Goal: Information Seeking & Learning: Learn about a topic

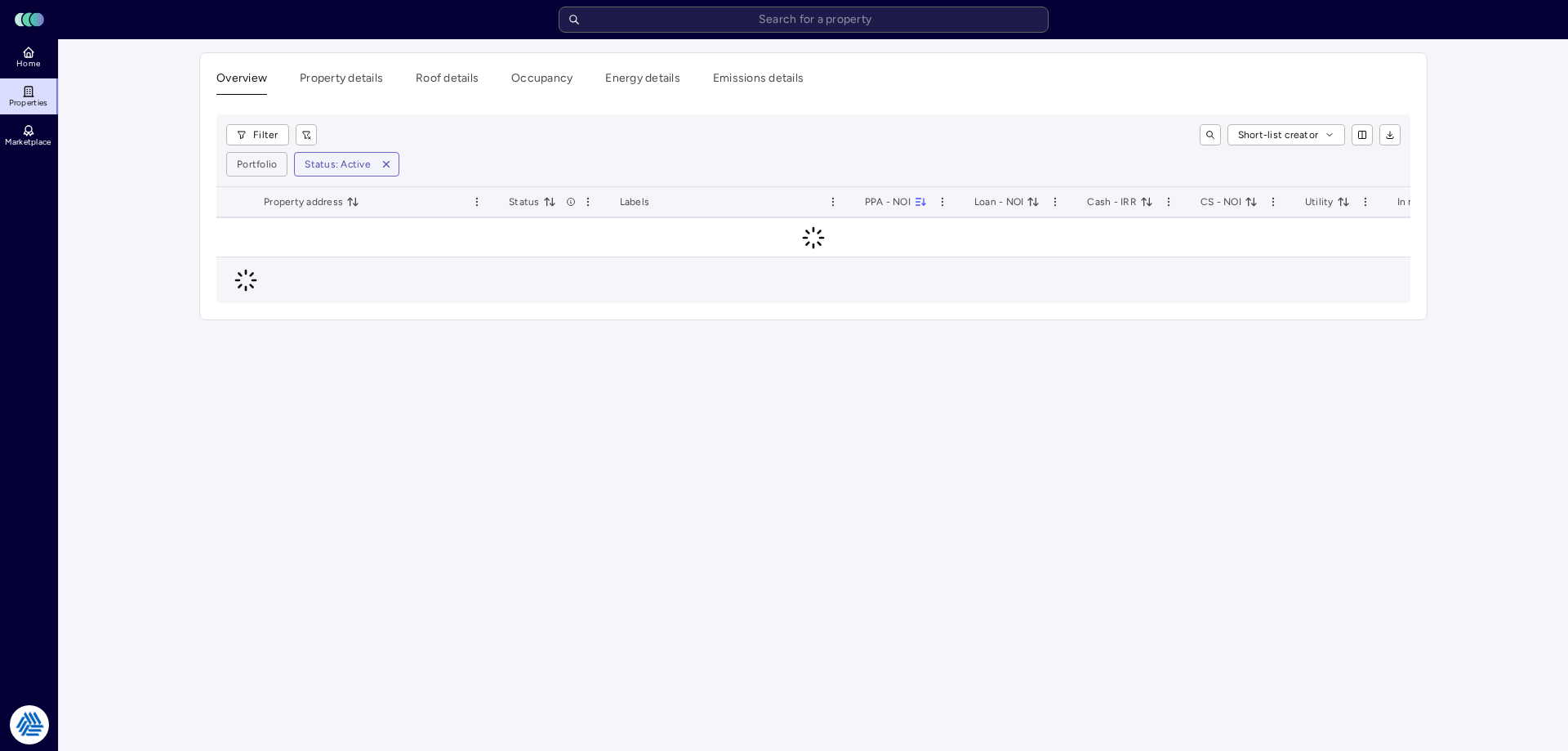
click at [584, 147] on div "Filter Short-list creator Portfolio Status: Active" at bounding box center [813, 150] width 1194 height 73
click at [180, 164] on main "Overview Property details Roof details Occupancy Energy details Emissions detai…" at bounding box center [813, 395] width 1509 height 712
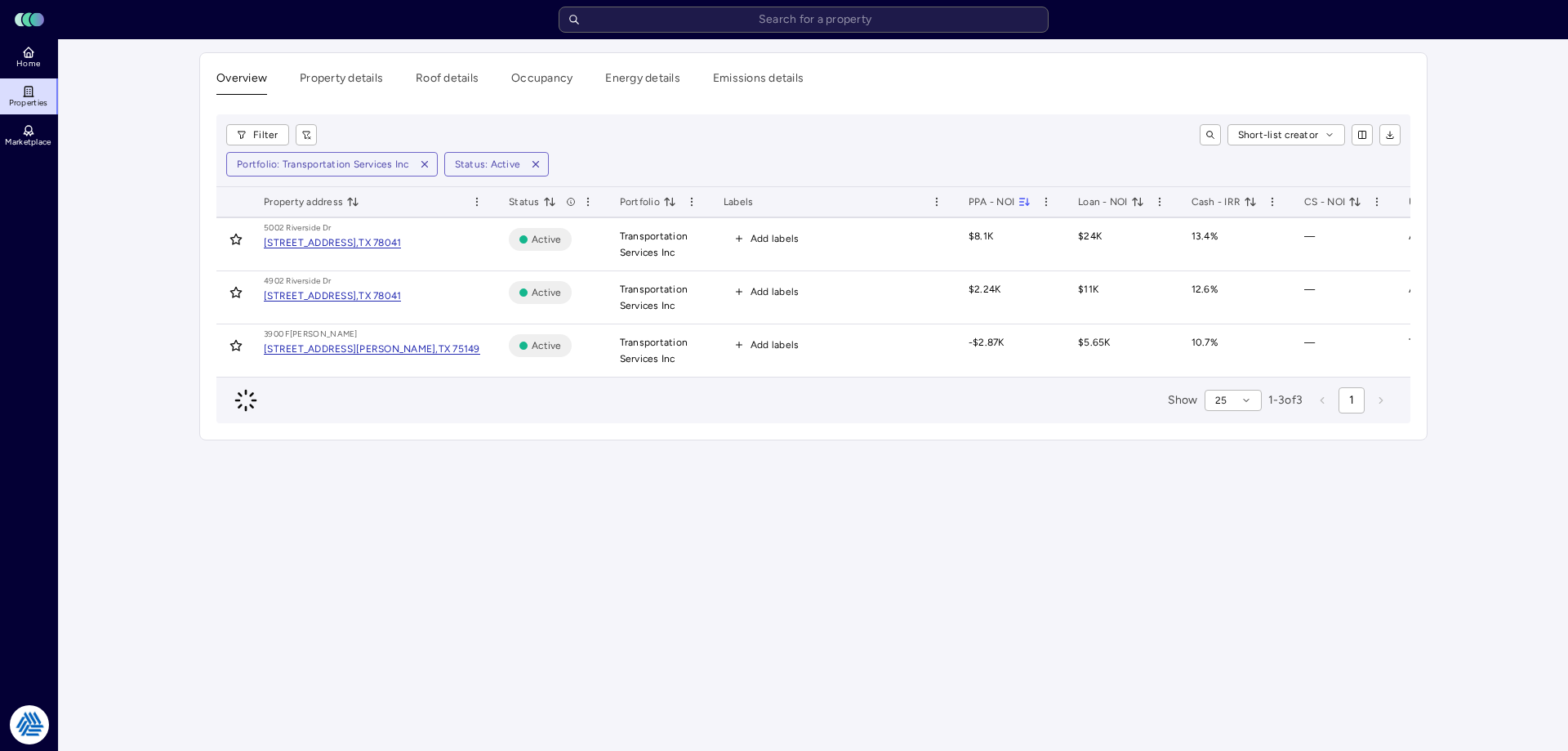
click at [984, 530] on main "Overview Property details Roof details Occupancy Energy details Emissions detai…" at bounding box center [813, 395] width 1509 height 712
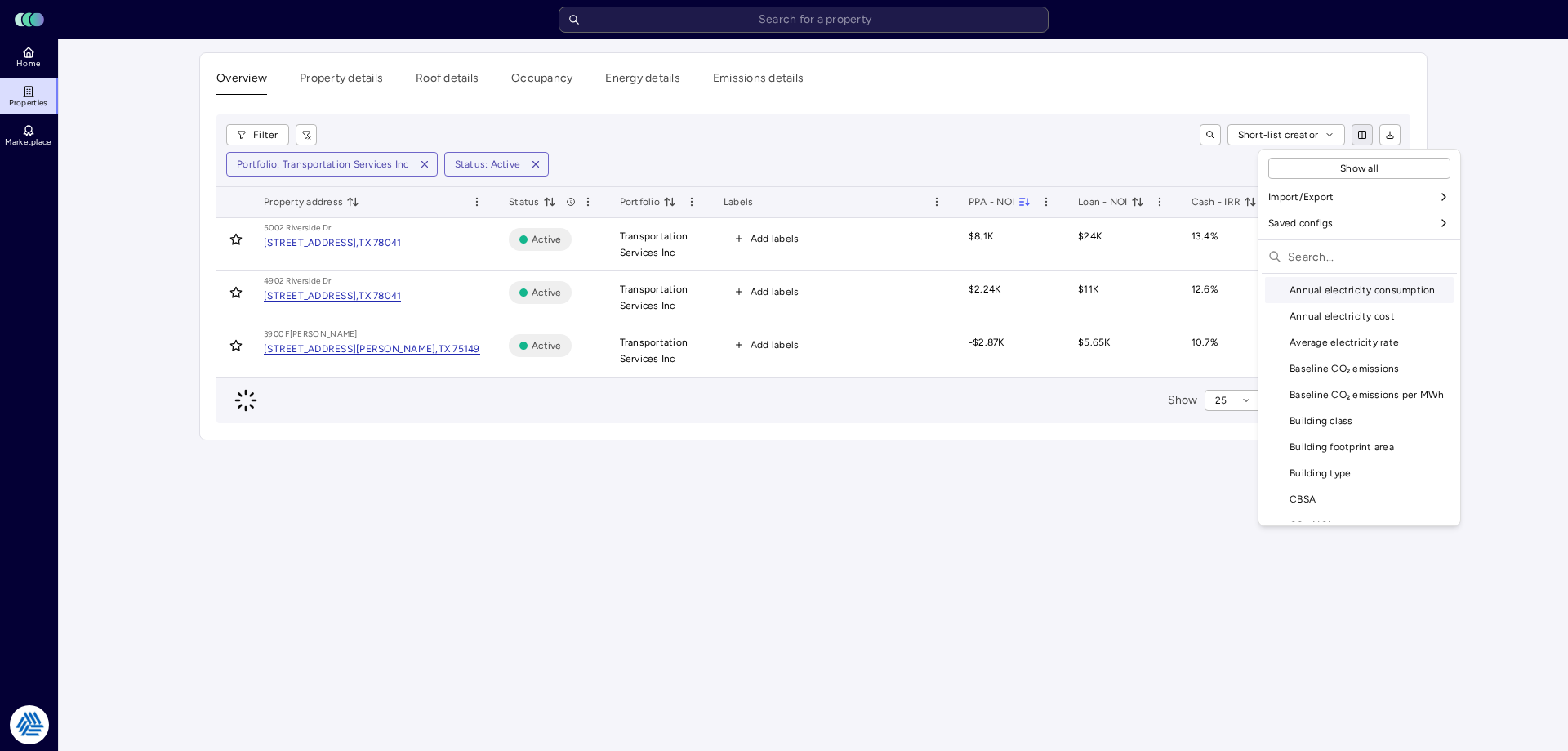
click at [1364, 136] on html "Toggle Sidebar Lumen Energy Logo Home Properties Marketplace Tradition Energy […" at bounding box center [784, 375] width 1568 height 751
click at [1414, 292] on div "Use This One" at bounding box center [1414, 292] width 97 height 26
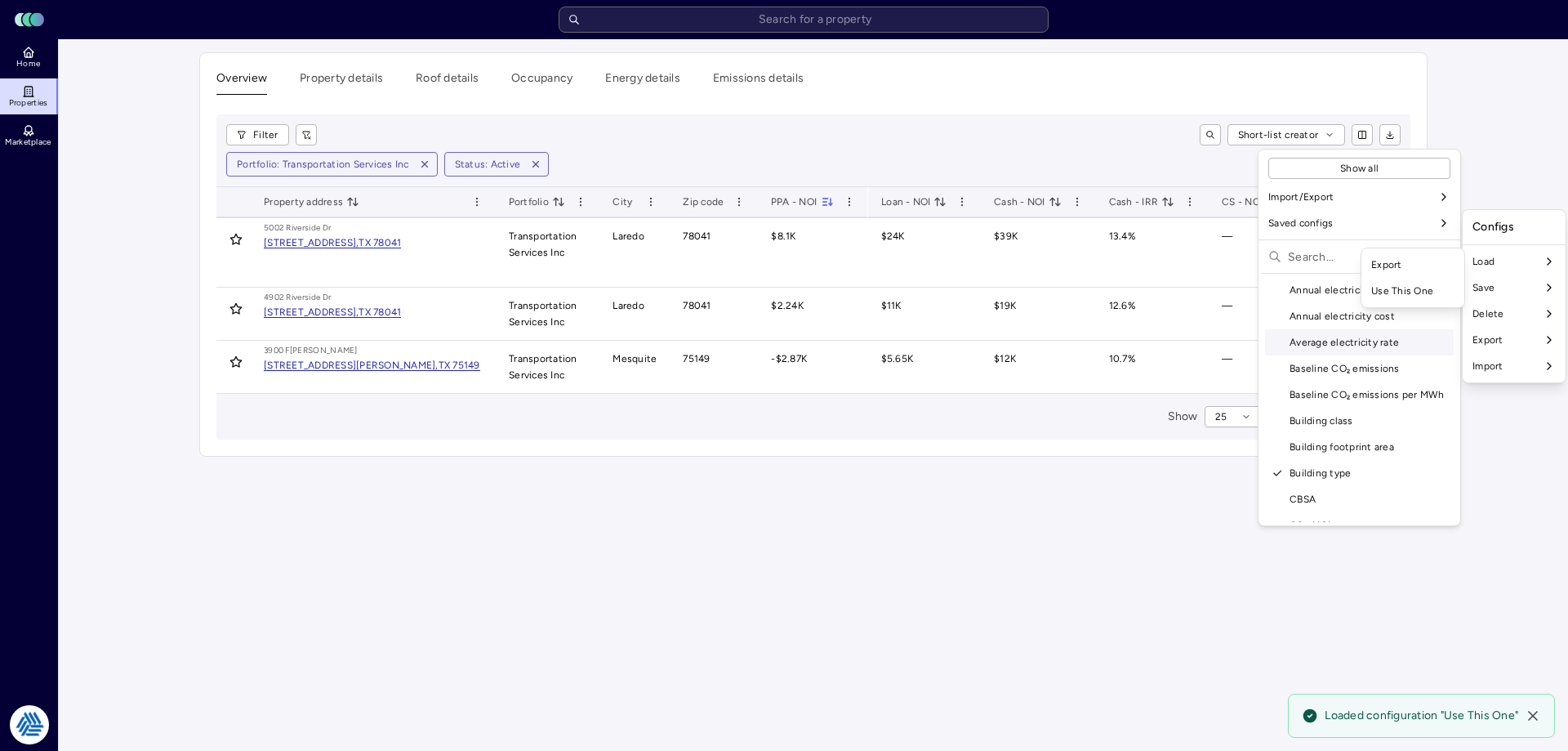
click at [912, 549] on html "Toggle Sidebar Lumen Energy Logo Home Properties Marketplace Tradition Energy […" at bounding box center [784, 375] width 1568 height 751
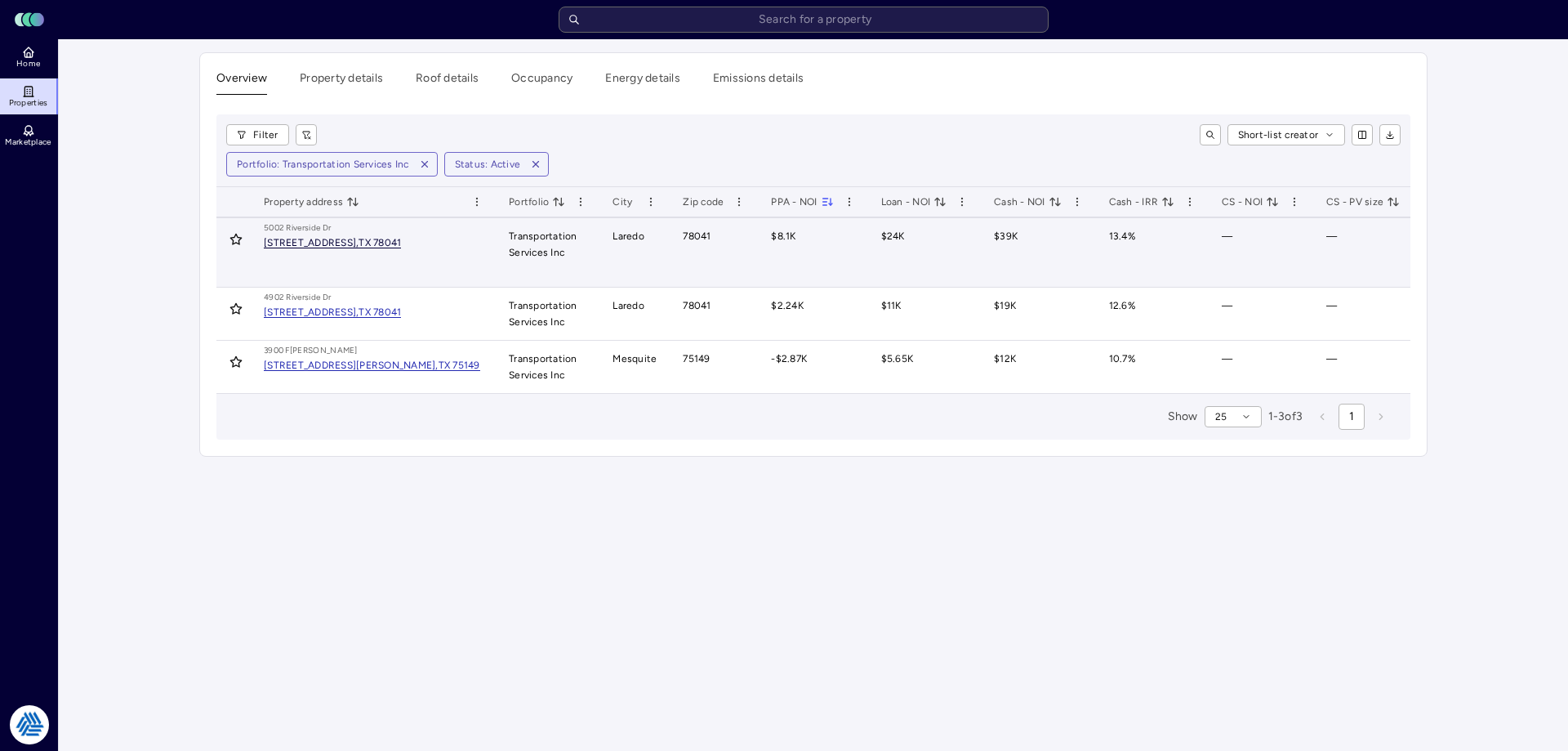
click at [358, 238] on div "[STREET_ADDRESS]," at bounding box center [310, 243] width 95 height 10
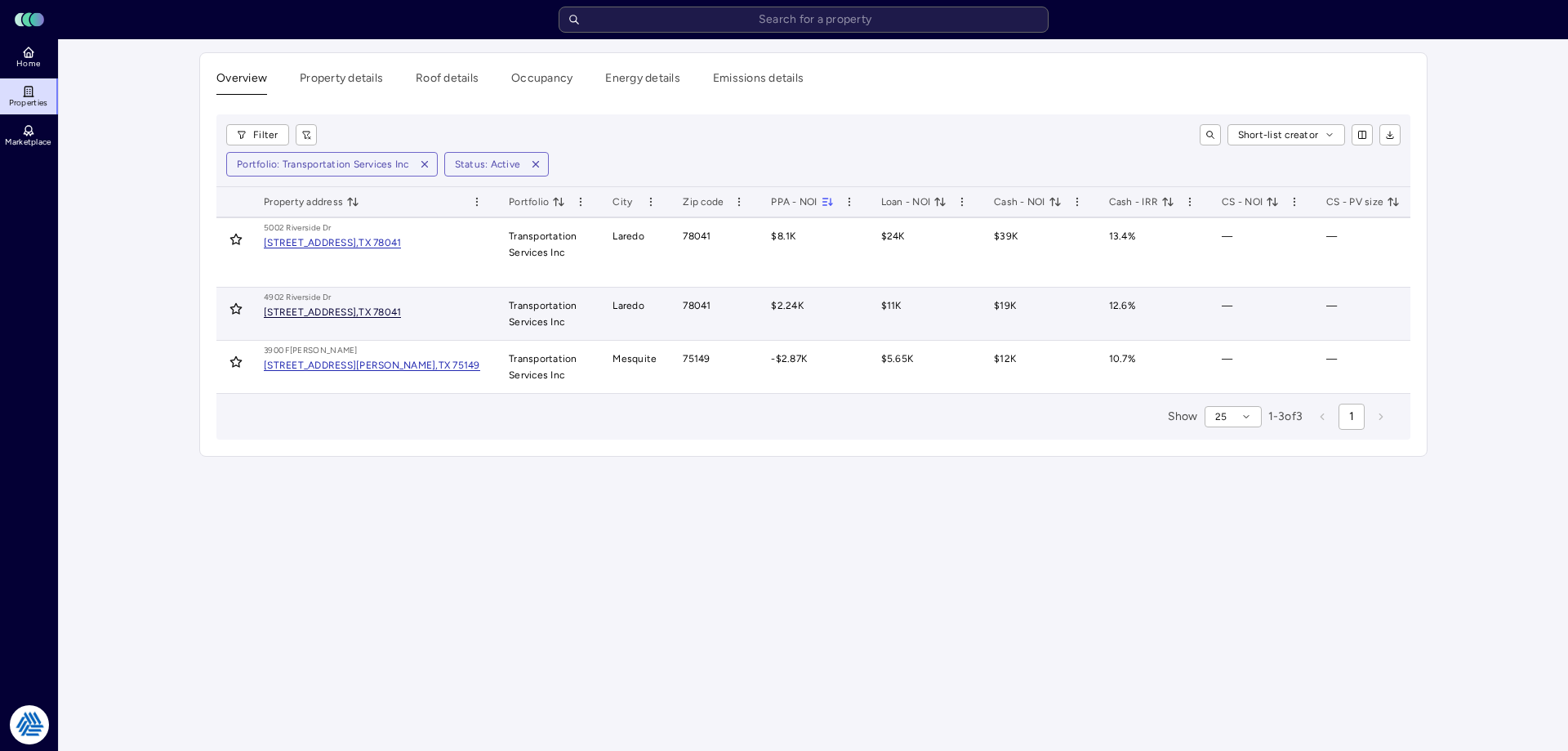
click at [339, 307] on div "[STREET_ADDRESS]," at bounding box center [310, 312] width 95 height 10
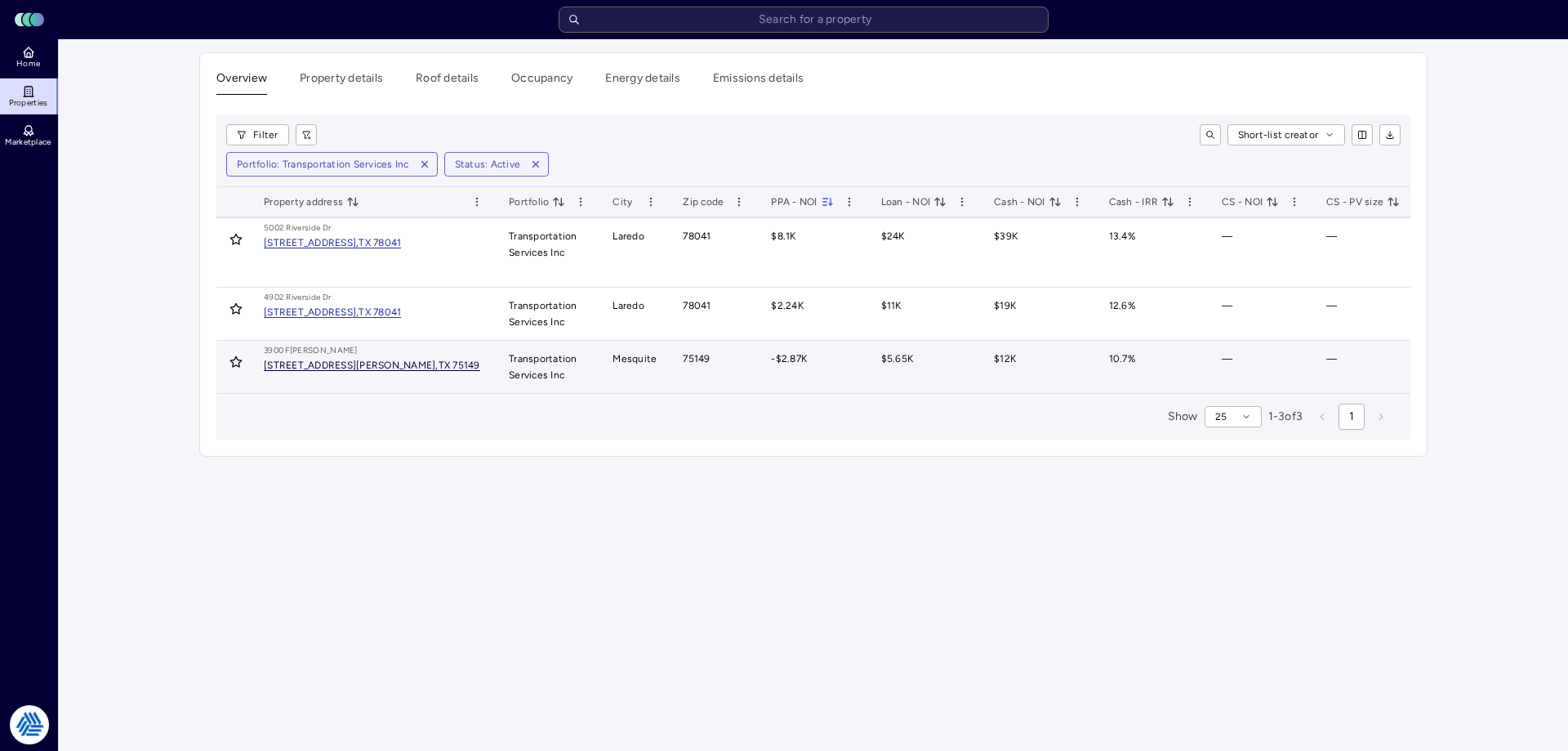
click at [330, 360] on div "[STREET_ADDRESS][PERSON_NAME]," at bounding box center [351, 365] width 175 height 10
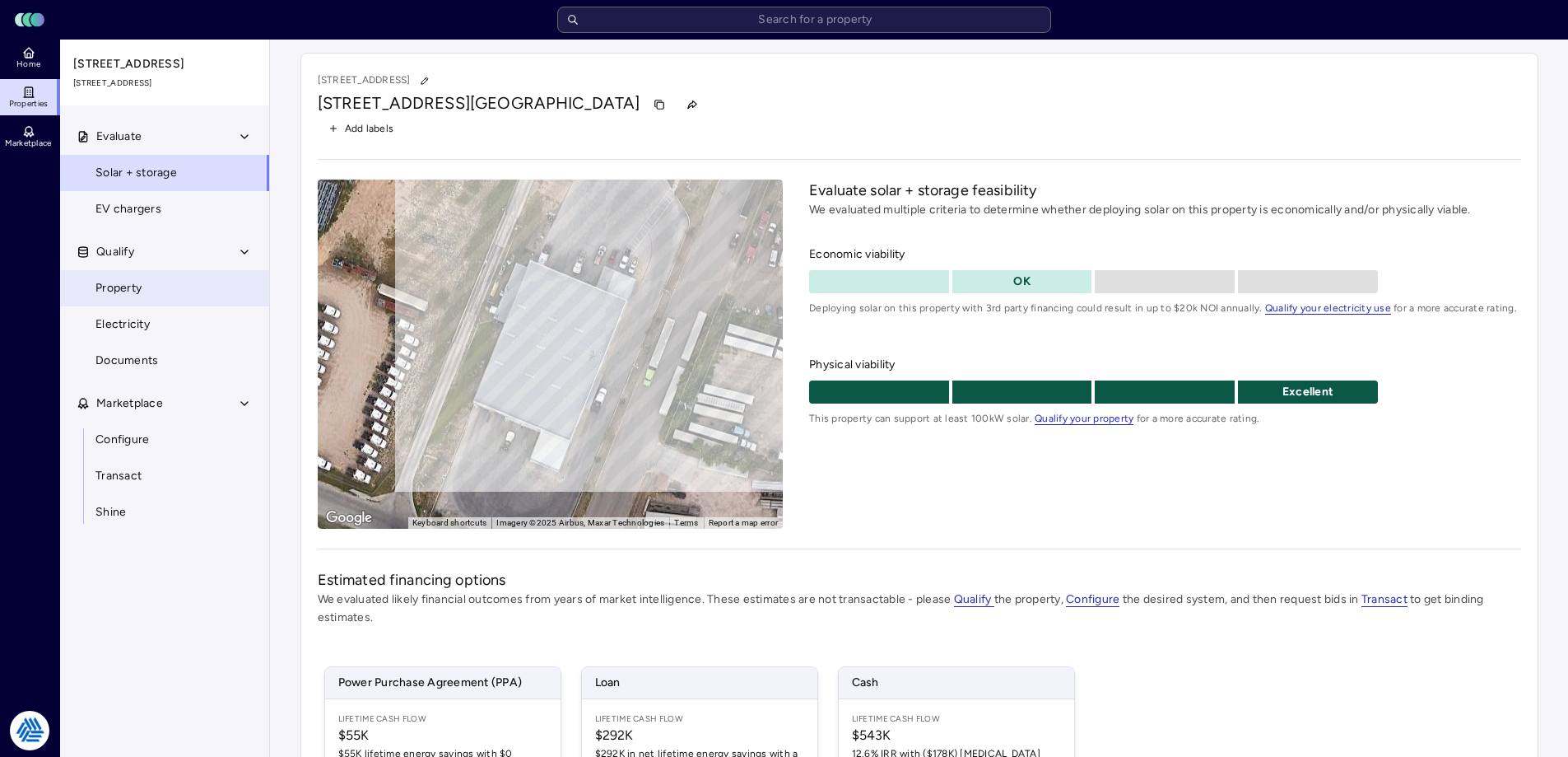
click at [144, 272] on link "Property" at bounding box center [164, 288] width 211 height 37
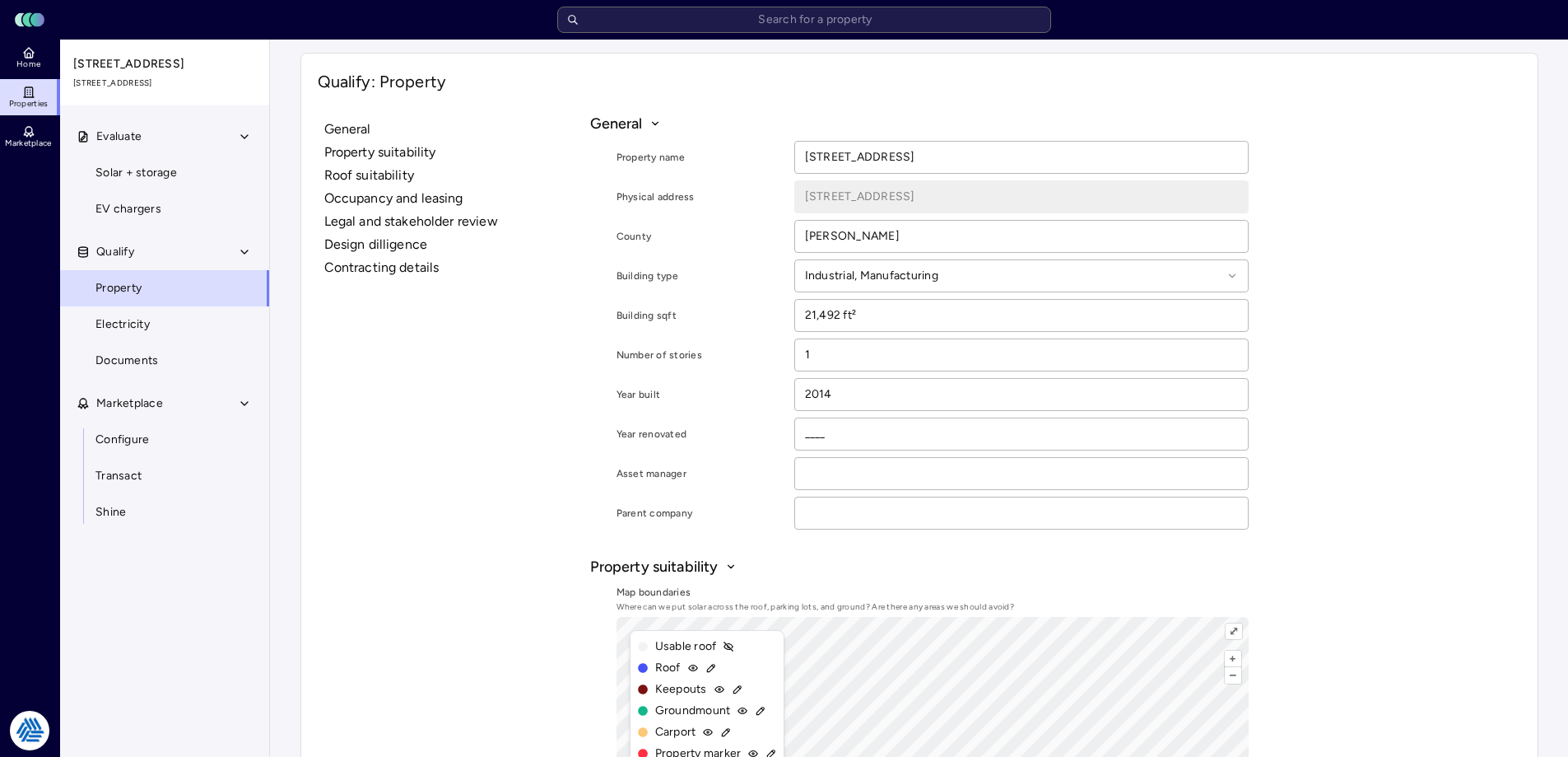
scroll to position [247, 0]
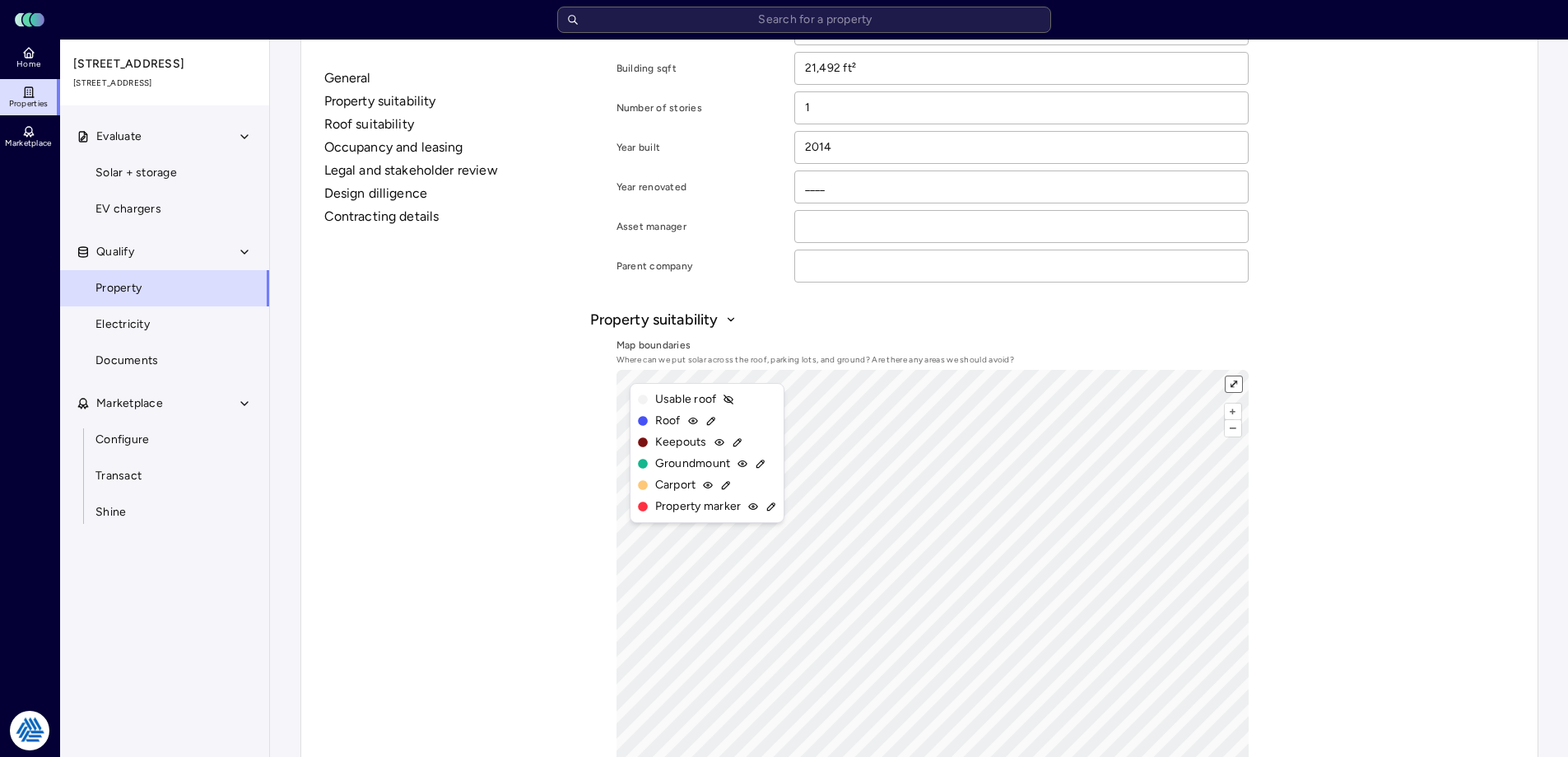
click at [1236, 377] on button "⤢" at bounding box center [1233, 384] width 16 height 16
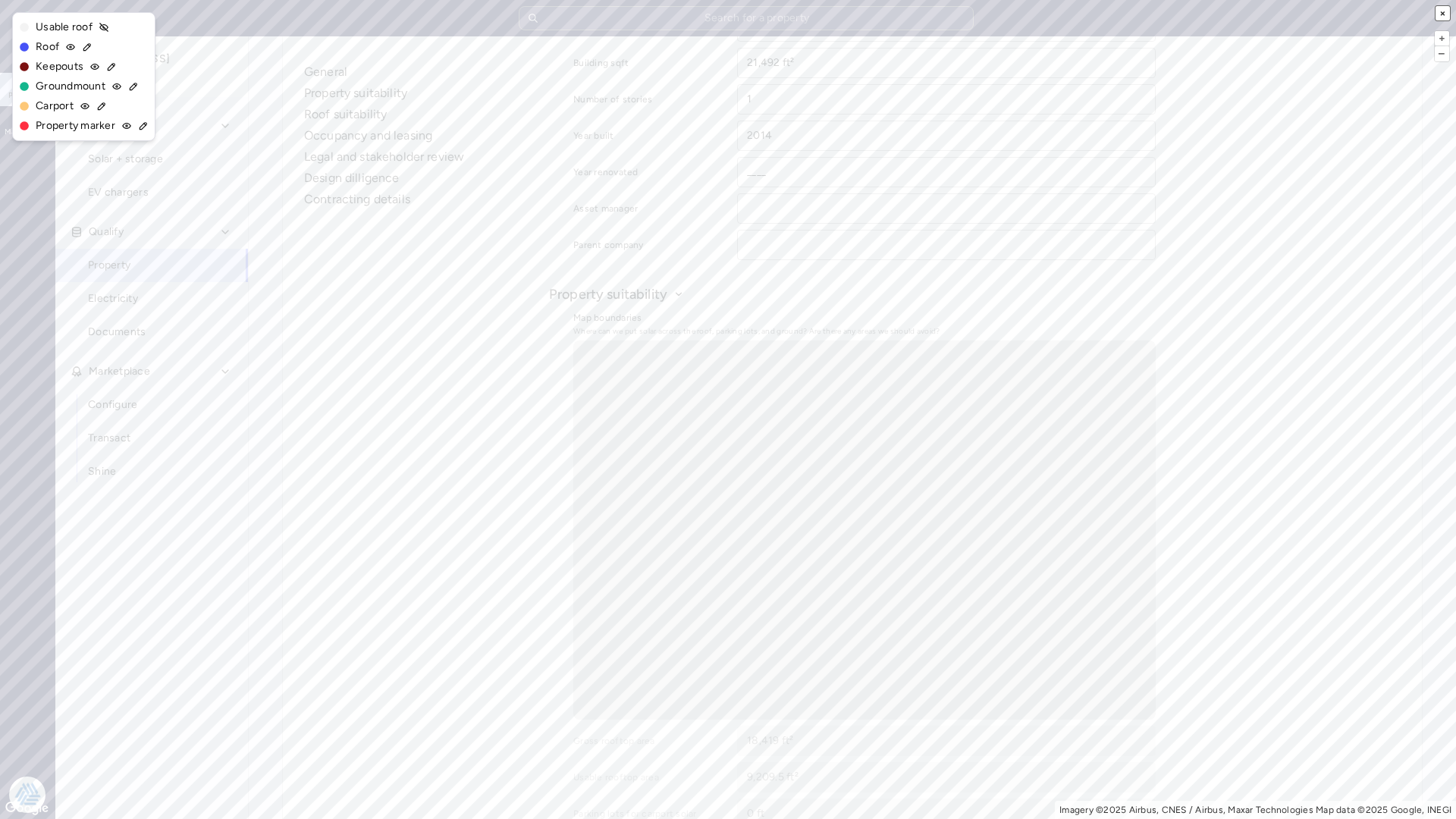
click at [1441, 10] on button "×" at bounding box center [1442, 13] width 15 height 15
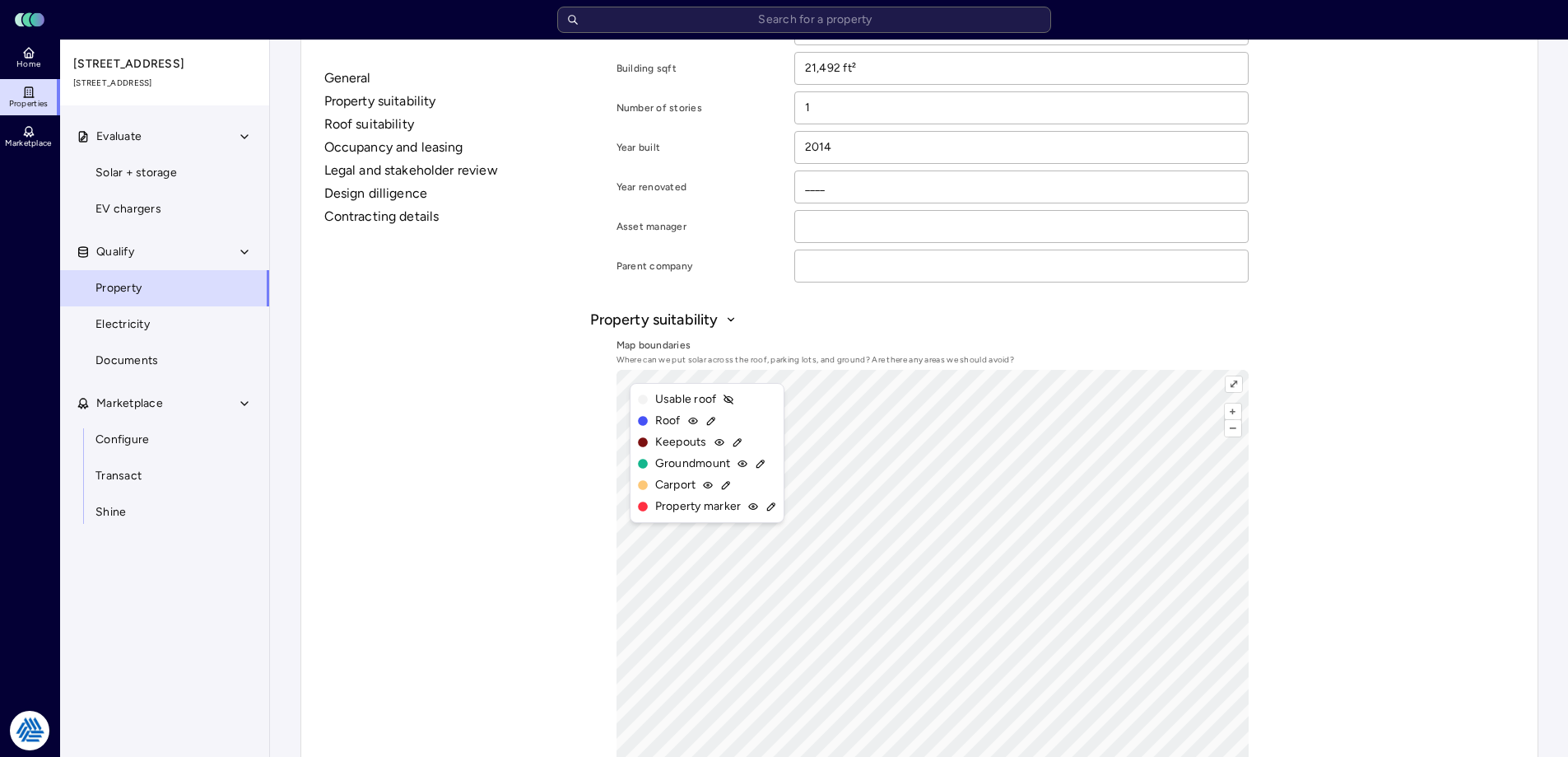
click at [121, 182] on link "Solar + storage" at bounding box center [164, 173] width 211 height 37
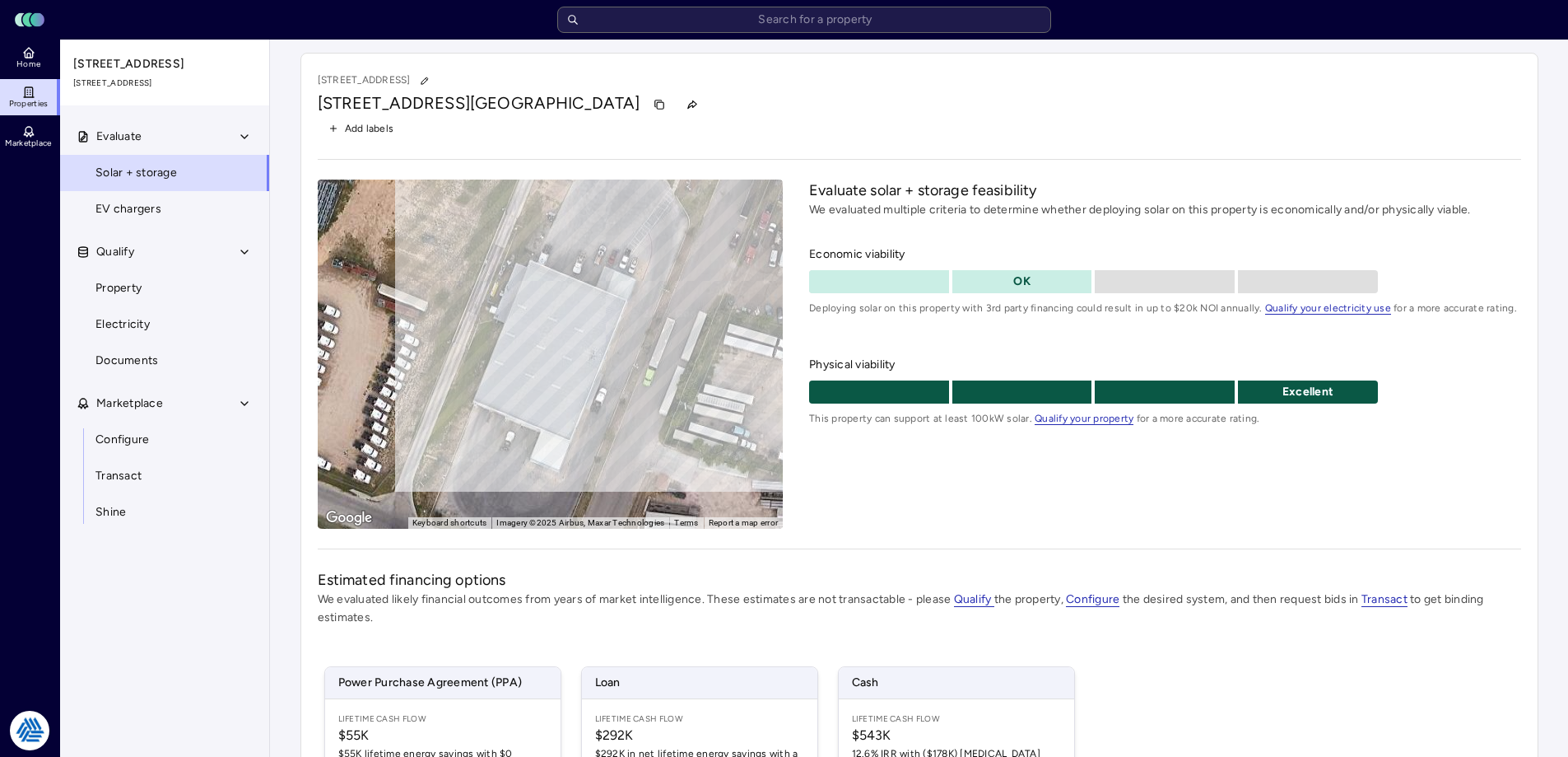
click at [940, 475] on div "Evaluate solar + storage feasibility We evaluated multiple criteria to determin…" at bounding box center [1164, 354] width 712 height 349
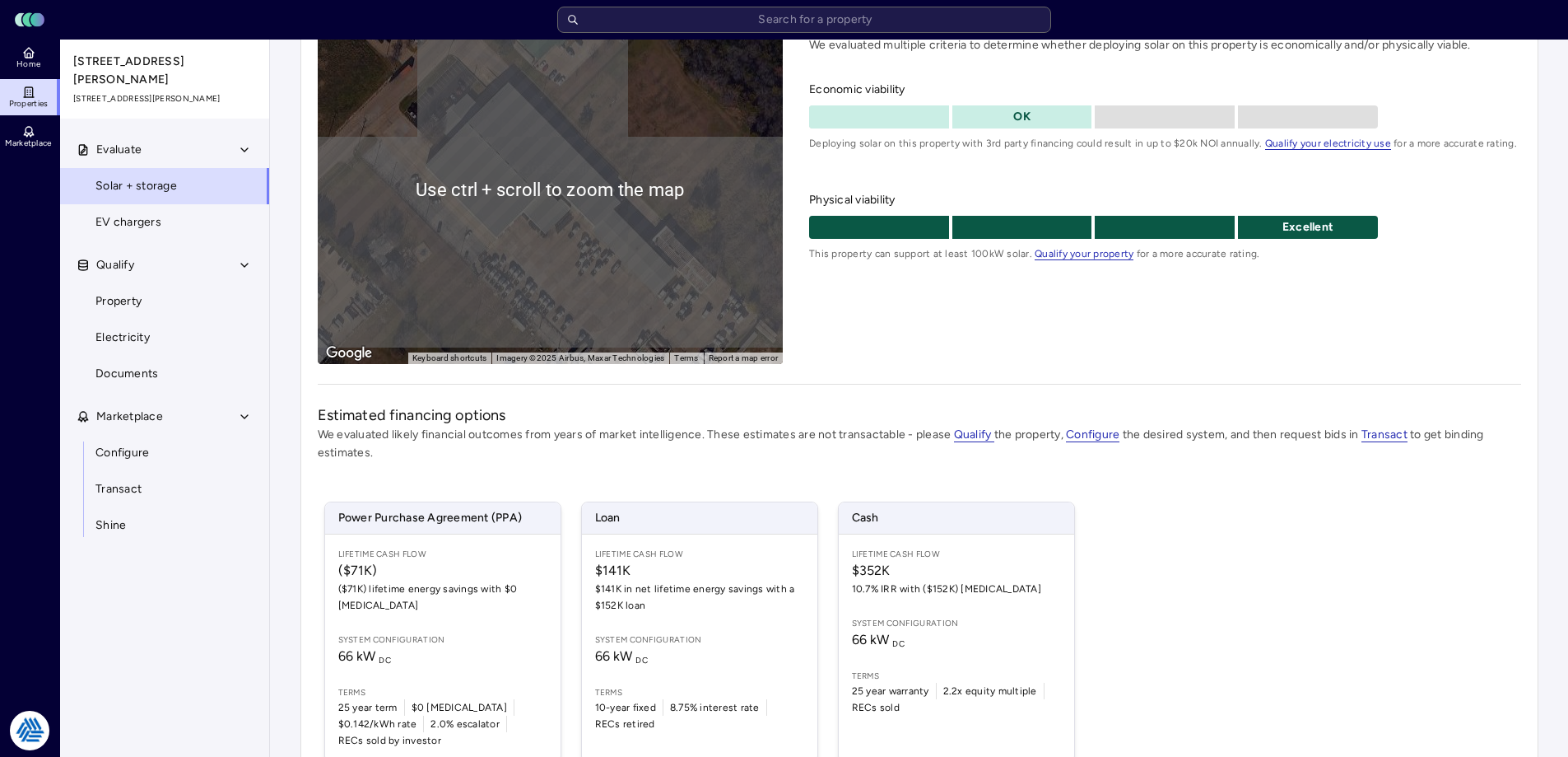
scroll to position [242, 0]
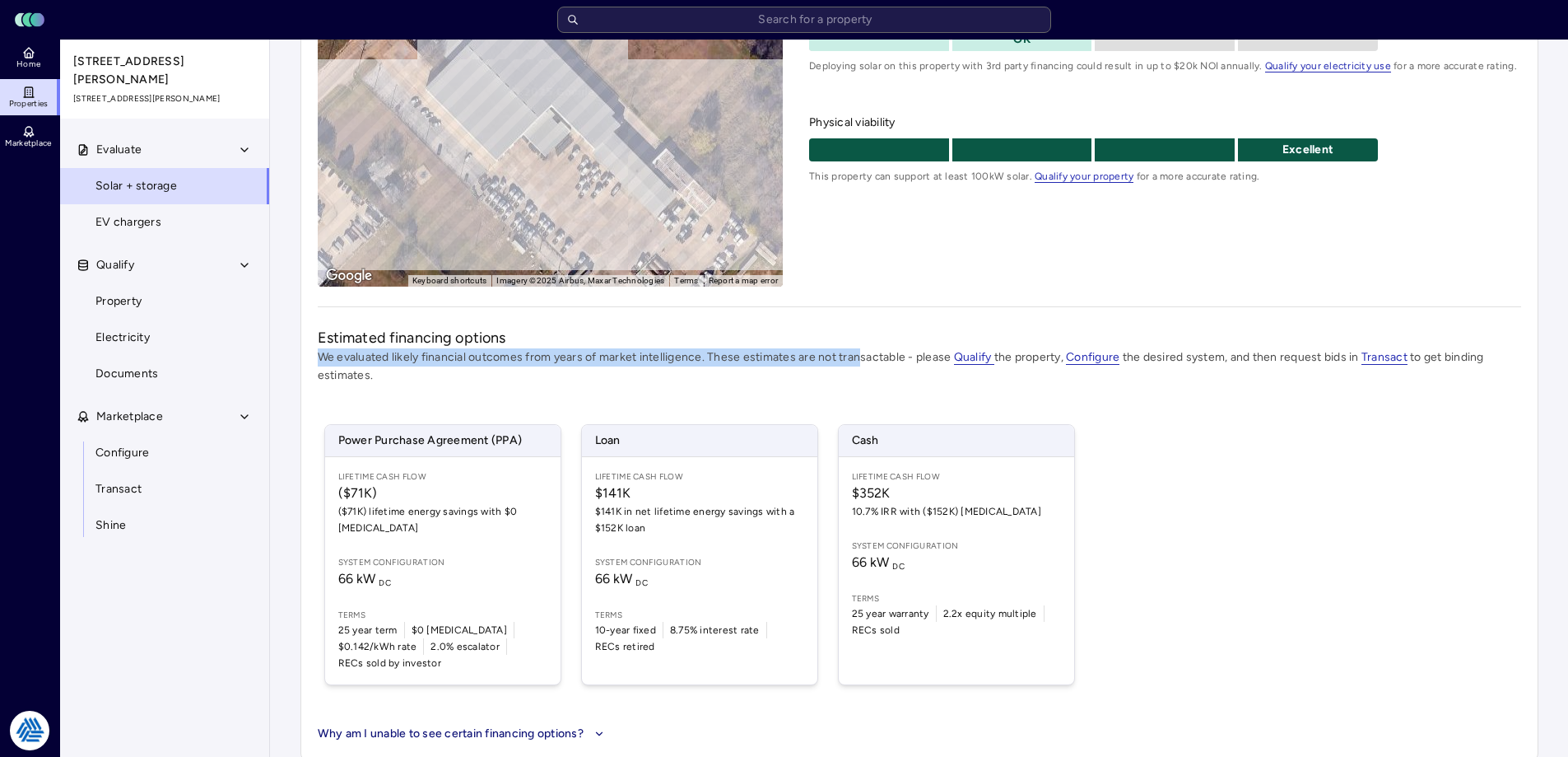
drag, startPoint x: 863, startPoint y: 360, endPoint x: 576, endPoint y: 337, distance: 287.9
click at [576, 337] on span "Estimated financing options We evaluated likely financial outcomes from years o…" at bounding box center [920, 356] width 1203 height 57
click at [558, 348] on p "We evaluated likely financial outcomes from years of market intelligence. These…" at bounding box center [920, 366] width 1203 height 37
